Goal: Information Seeking & Learning: Learn about a topic

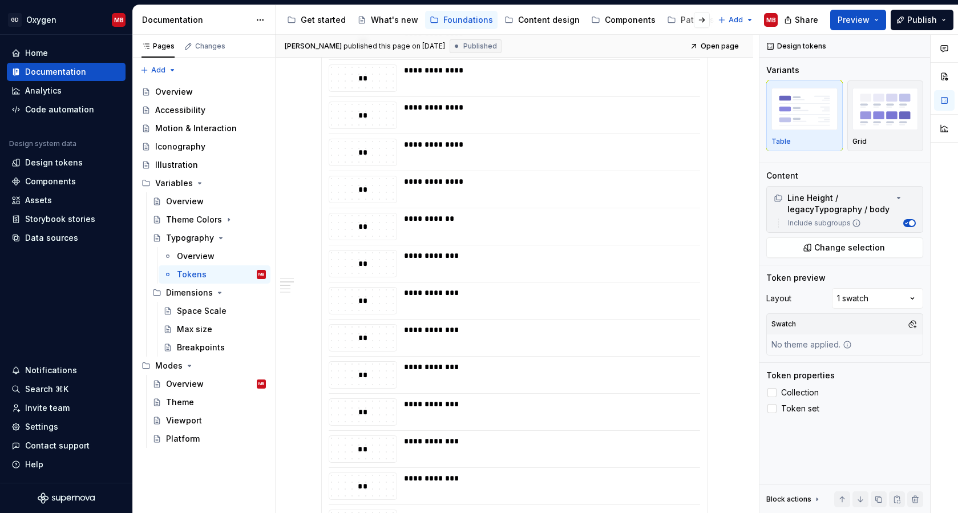
scroll to position [996, 0]
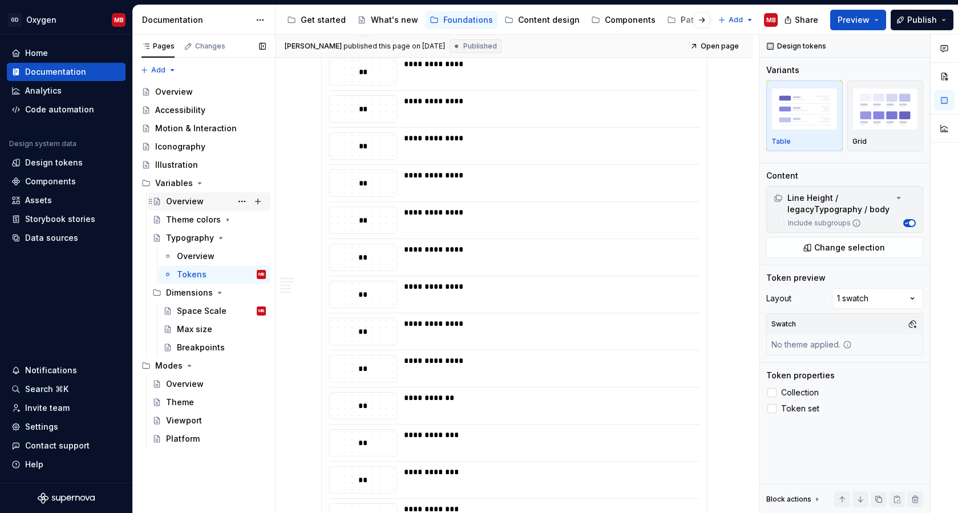
click at [194, 199] on div "Overview" at bounding box center [185, 201] width 38 height 11
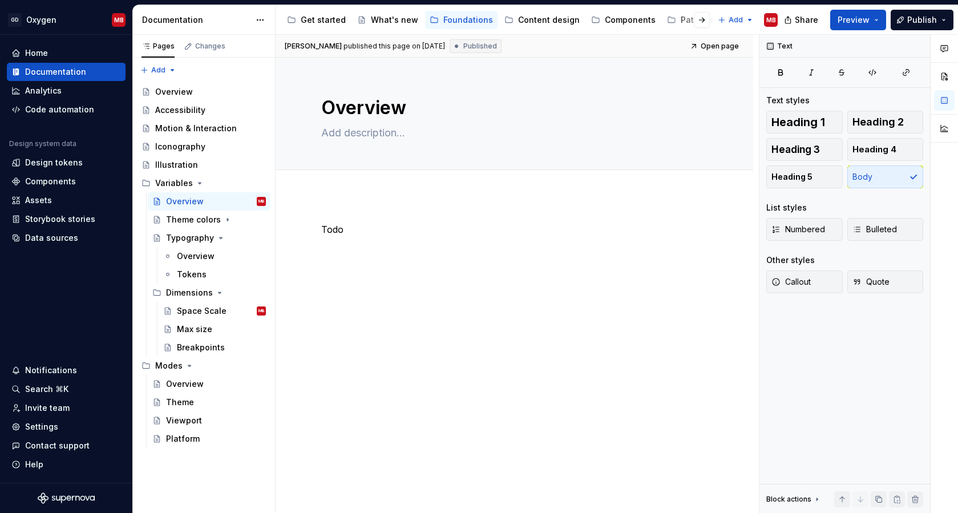
click at [369, 239] on div "Todo" at bounding box center [514, 243] width 386 height 43
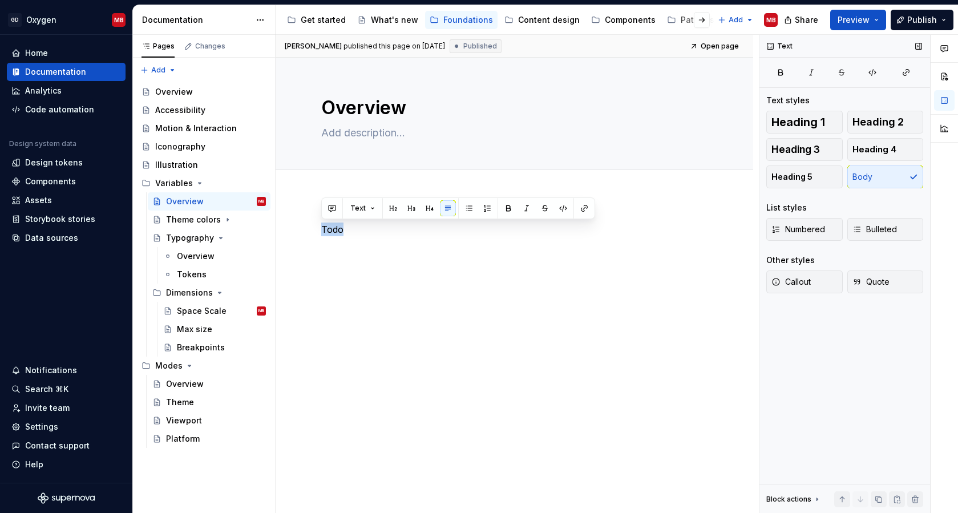
type textarea "*"
click at [884, 123] on span "Heading 2" at bounding box center [877, 121] width 51 height 11
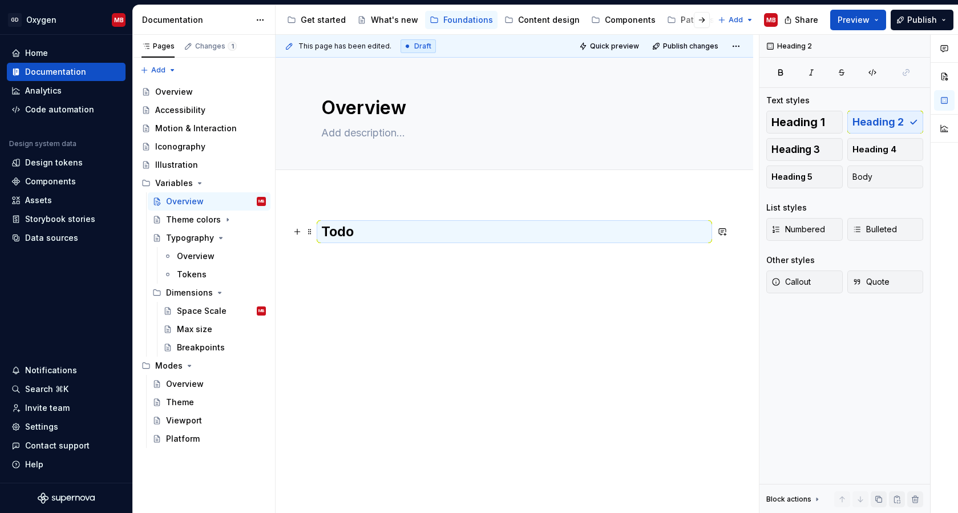
click at [450, 230] on h2 "Todo" at bounding box center [514, 231] width 386 height 18
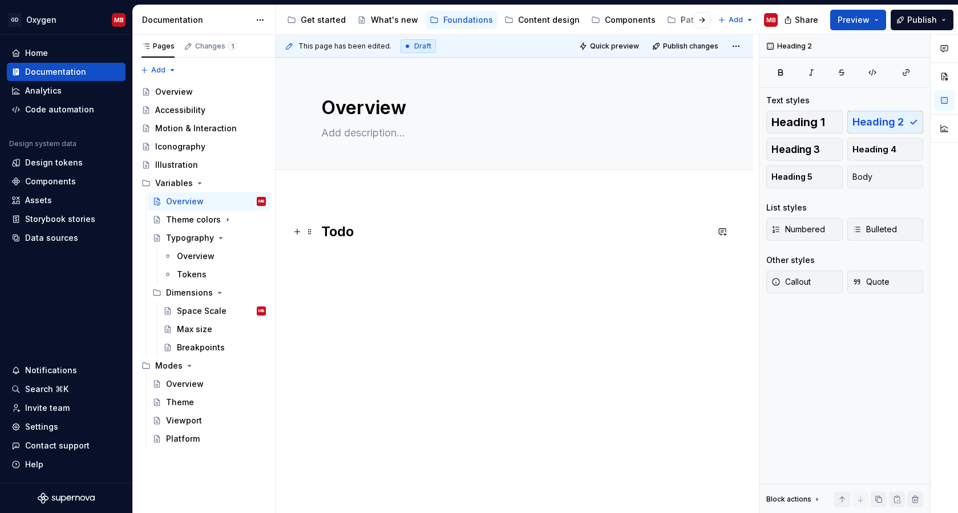
click at [450, 230] on h2 "Todo" at bounding box center [514, 231] width 386 height 18
click at [558, 229] on h2 "Primitive vs. semantic variables" at bounding box center [514, 231] width 386 height 18
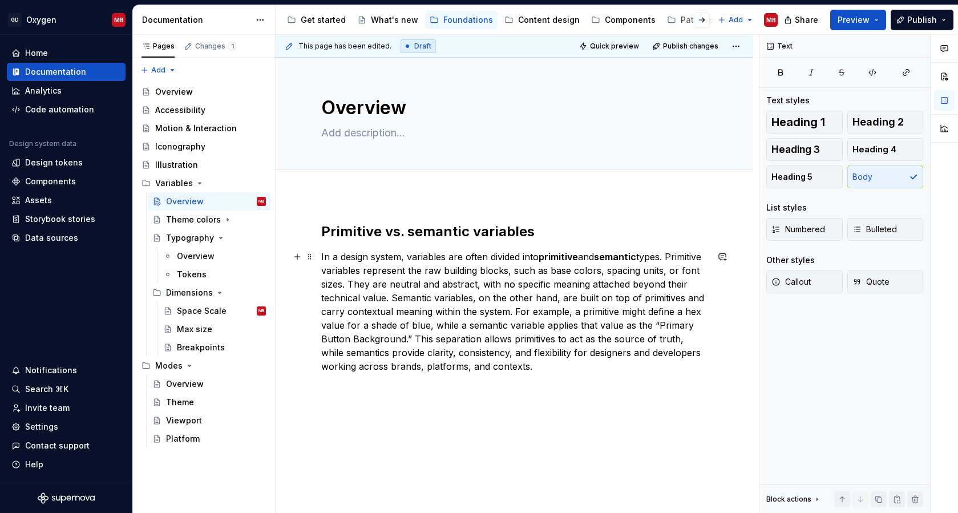
click at [543, 257] on strong "primitive" at bounding box center [558, 256] width 39 height 11
click at [726, 234] on button "button" at bounding box center [730, 236] width 16 height 16
click at [590, 321] on p "In a design system, variables are often divided into primitive and semantic typ…" at bounding box center [514, 311] width 386 height 123
click at [501, 317] on p "In a design system, variables are often divided into primitive and semantic typ…" at bounding box center [514, 311] width 386 height 123
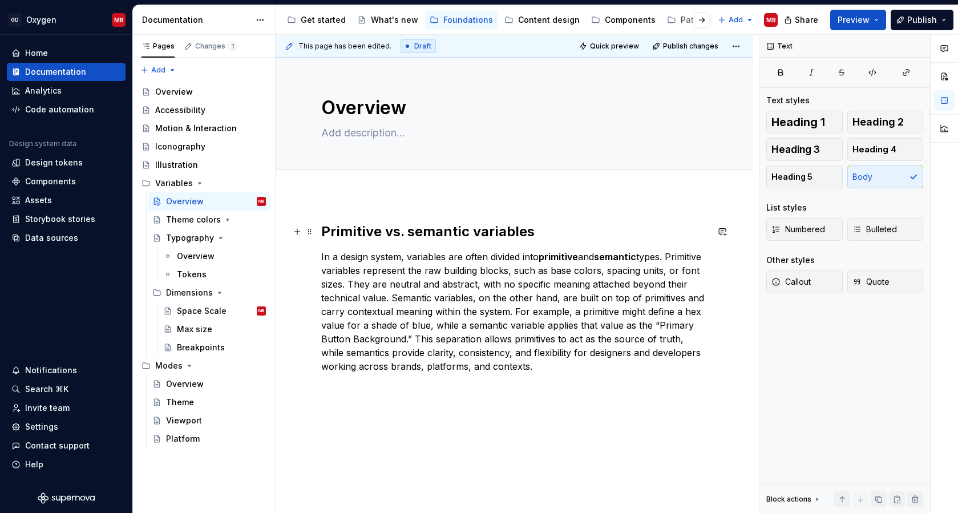
click at [324, 232] on h2 "Primitive vs. semantic variables" at bounding box center [514, 231] width 386 height 18
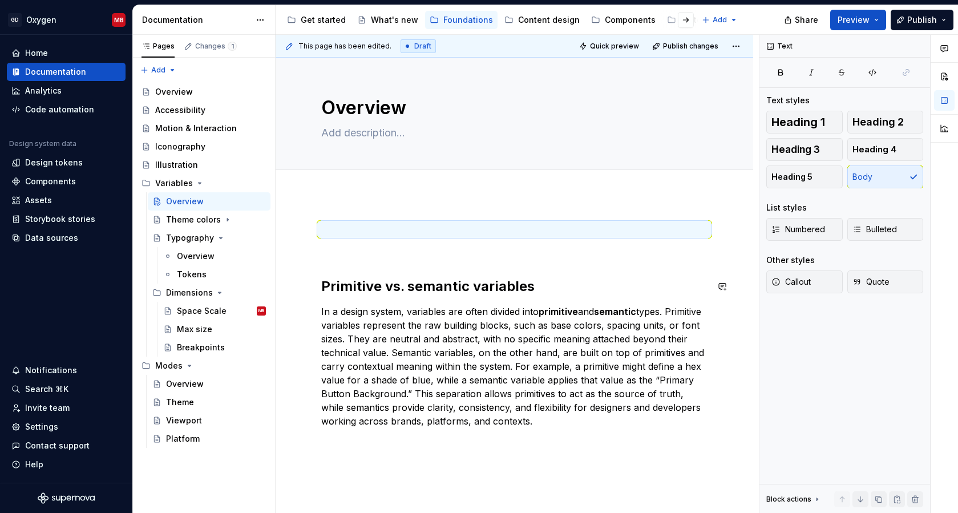
type textarea "*"
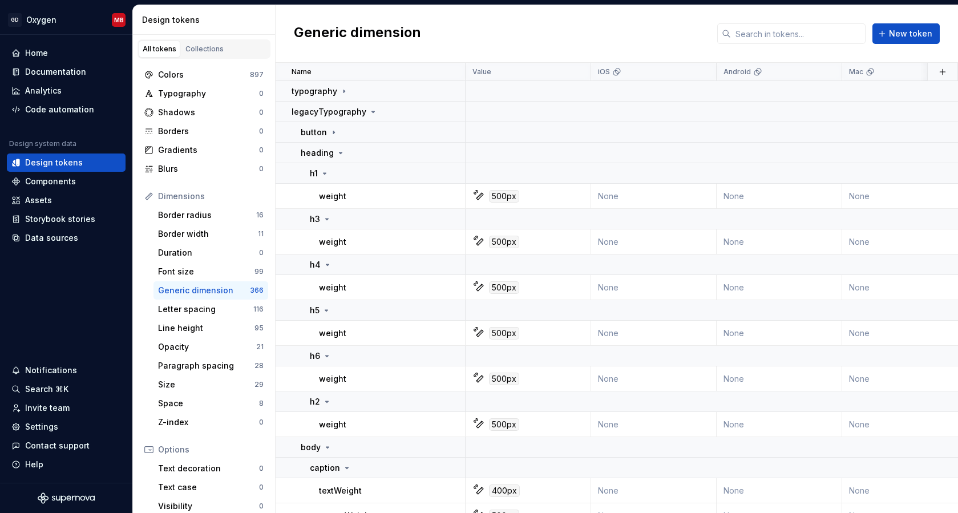
scroll to position [96, 0]
